Goal: Task Accomplishment & Management: Manage account settings

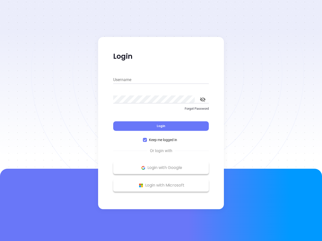
click at [161, 121] on div "Login" at bounding box center [161, 123] width 96 height 16
click at [161, 80] on input "Username" at bounding box center [161, 80] width 96 height 8
click at [203, 100] on icon "toggle password visibility" at bounding box center [203, 99] width 6 height 5
click at [161, 126] on span "Login" at bounding box center [161, 126] width 9 height 4
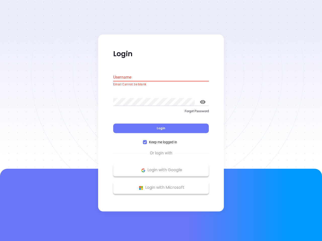
click at [161, 140] on span "Keep me logged in" at bounding box center [163, 143] width 32 height 6
click at [147, 141] on input "Keep me logged in" at bounding box center [145, 143] width 4 height 4
checkbox input "false"
click at [161, 168] on p "Login with Google" at bounding box center [161, 171] width 91 height 8
click at [161, 186] on p "Login with Microsoft" at bounding box center [161, 188] width 91 height 8
